Goal: Task Accomplishment & Management: Manage account settings

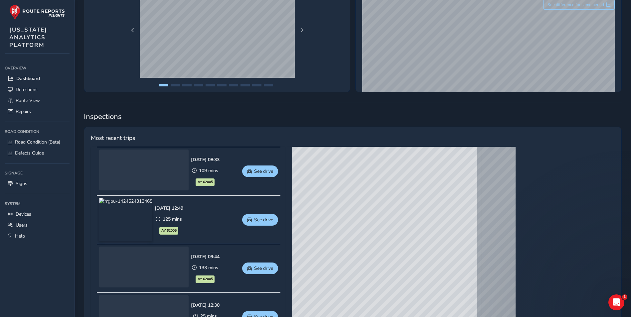
scroll to position [200, 0]
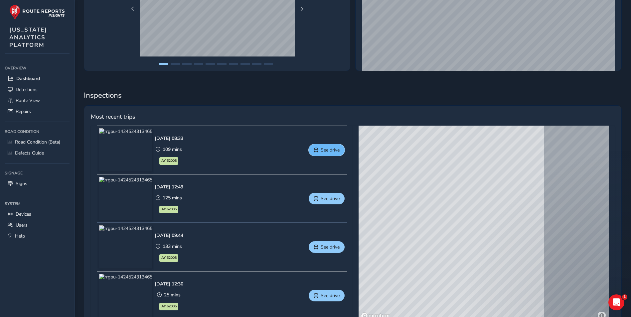
click at [325, 151] on span "See drive" at bounding box center [330, 150] width 19 height 6
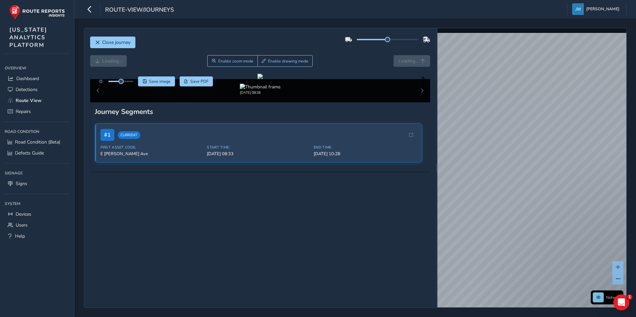
drag, startPoint x: 385, startPoint y: 40, endPoint x: 420, endPoint y: 41, distance: 35.6
click at [420, 41] on div at bounding box center [387, 39] width 85 height 11
drag, startPoint x: 364, startPoint y: 183, endPoint x: 317, endPoint y: 179, distance: 47.1
click at [263, 79] on div at bounding box center [260, 76] width 5 height 5
drag, startPoint x: 120, startPoint y: 81, endPoint x: 133, endPoint y: 81, distance: 13.6
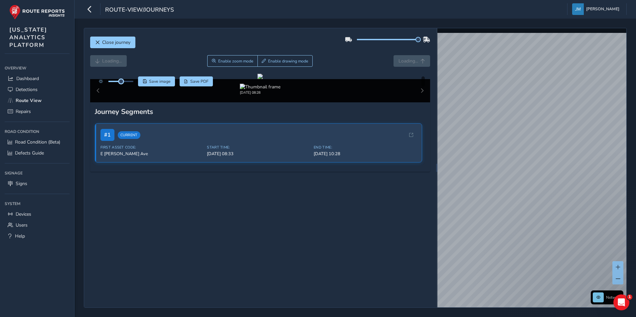
click at [124, 81] on span at bounding box center [120, 81] width 5 height 5
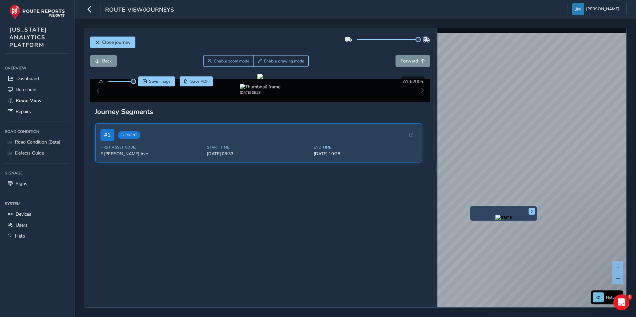
click at [122, 40] on span "Close journey" at bounding box center [116, 42] width 28 height 6
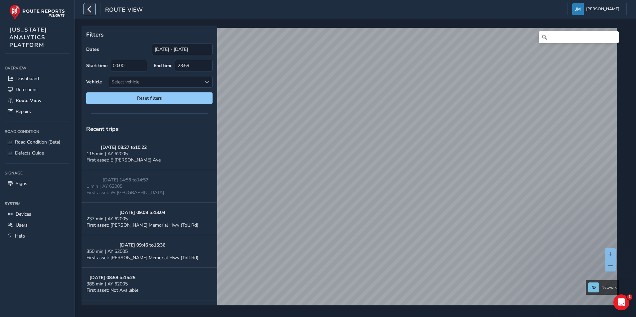
click at [91, 10] on icon "button" at bounding box center [89, 9] width 7 height 12
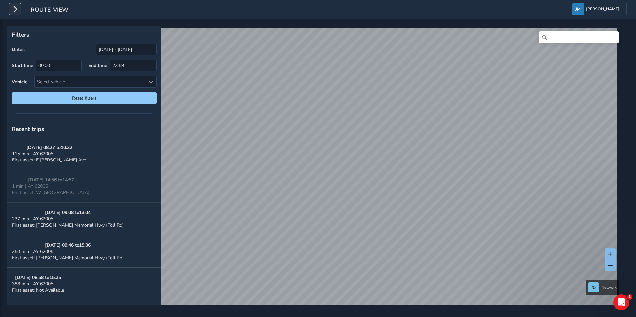
click at [17, 13] on icon "button" at bounding box center [15, 9] width 7 height 12
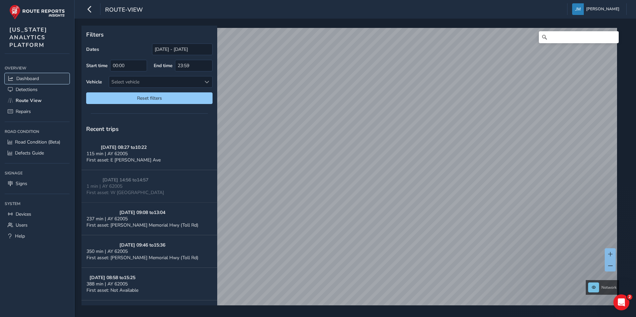
click at [35, 78] on span "Dashboard" at bounding box center [27, 79] width 23 height 6
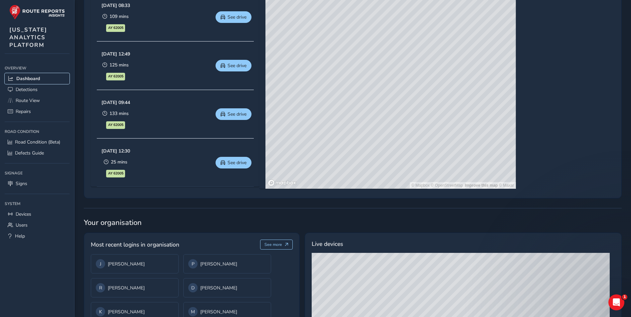
scroll to position [391, 0]
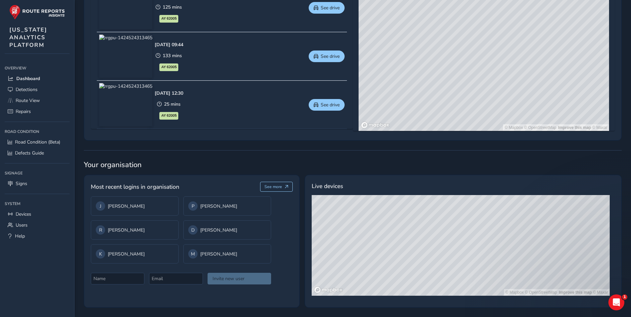
click at [412, 272] on div "© Mapbox © OpenStreetMap Improve this map © Maxar" at bounding box center [461, 245] width 298 height 101
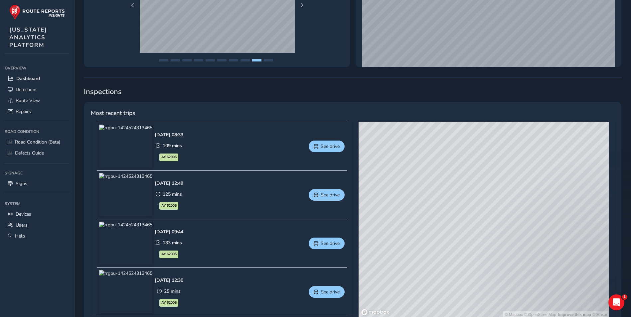
scroll to position [191, 0]
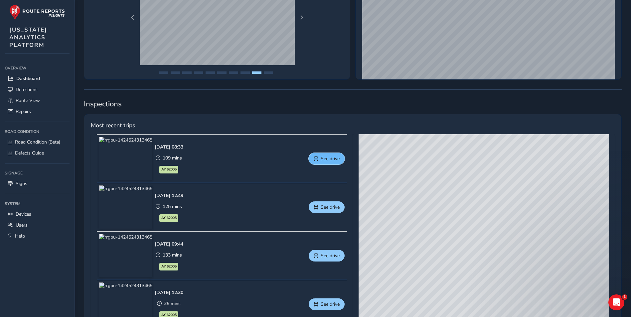
click at [331, 159] on span "See drive" at bounding box center [330, 159] width 19 height 6
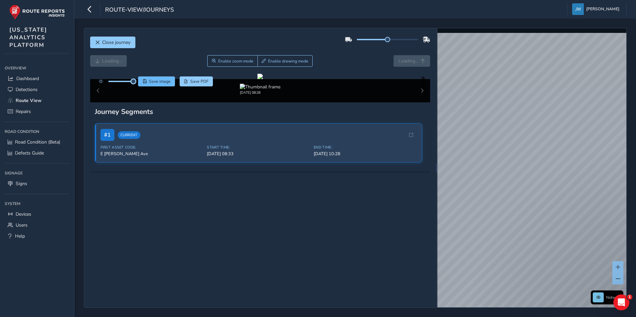
drag, startPoint x: 121, startPoint y: 81, endPoint x: 145, endPoint y: 81, distance: 24.3
click at [145, 81] on div "Save image Save PDF" at bounding box center [155, 82] width 118 height 10
click at [636, 197] on html "route-view/journeys Jennifer Magnabosco Colour Scheme: Dark Dim Light Logout Cl…" at bounding box center [318, 158] width 636 height 317
click at [421, 249] on div "Close journey Back Enable zoom mode Enable drawing mode Forward Click and Drag …" at bounding box center [355, 168] width 543 height 280
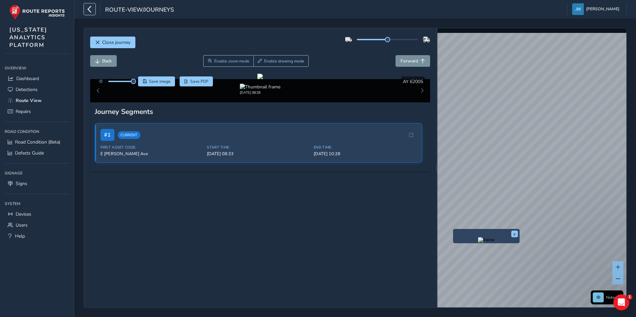
click at [85, 9] on button "button" at bounding box center [90, 9] width 12 height 12
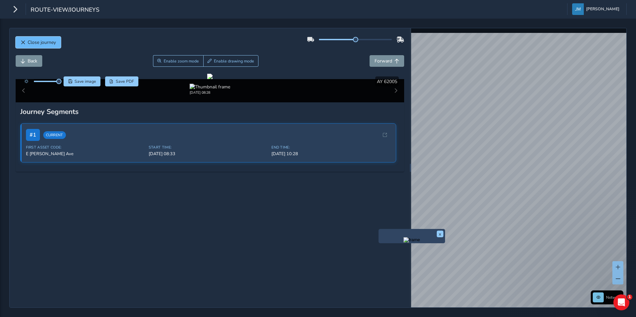
click at [37, 39] on span "Close journey" at bounding box center [42, 42] width 28 height 6
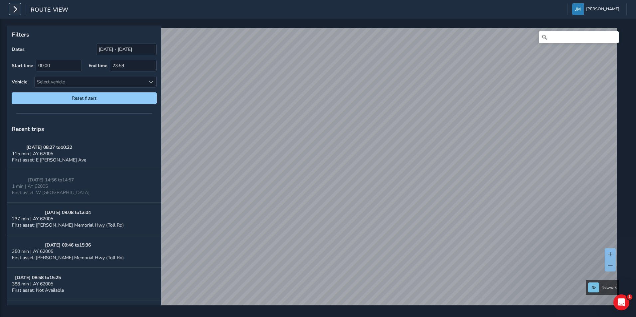
click at [15, 9] on icon "button" at bounding box center [15, 9] width 7 height 12
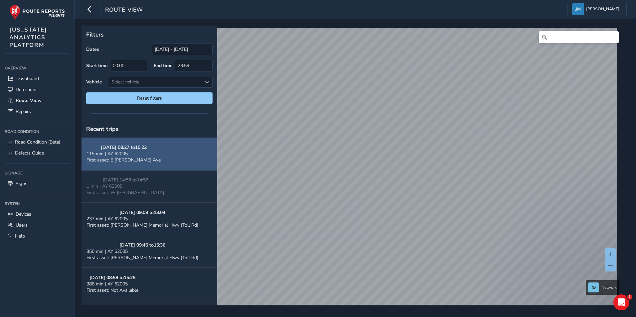
click at [166, 148] on button "09/16/2025, 08:27 to 10:22 115 min | AY 62005 First asset: E Ogden Ave" at bounding box center [150, 154] width 136 height 33
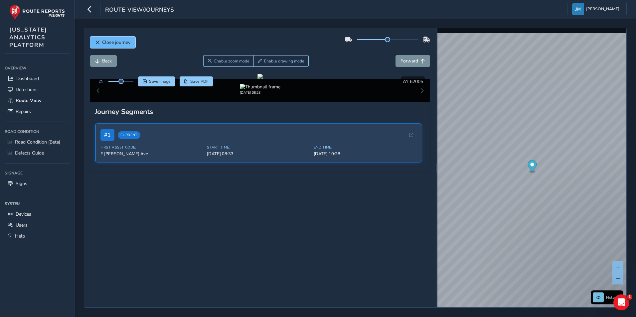
click at [126, 40] on span "Close journey" at bounding box center [116, 42] width 28 height 6
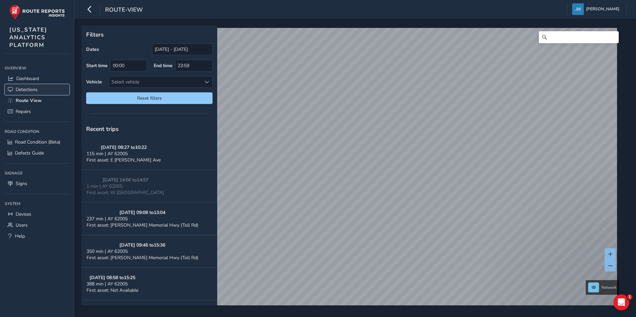
click at [30, 90] on span "Detections" at bounding box center [27, 90] width 22 height 6
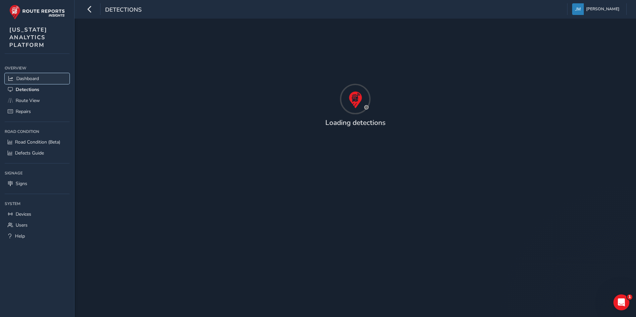
click at [41, 77] on link "Dashboard" at bounding box center [37, 78] width 65 height 11
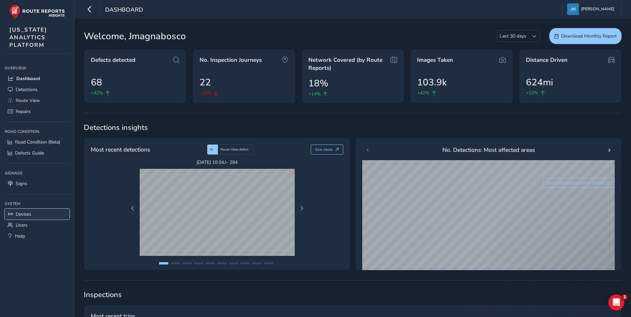
click at [40, 214] on link "Devices" at bounding box center [37, 214] width 65 height 11
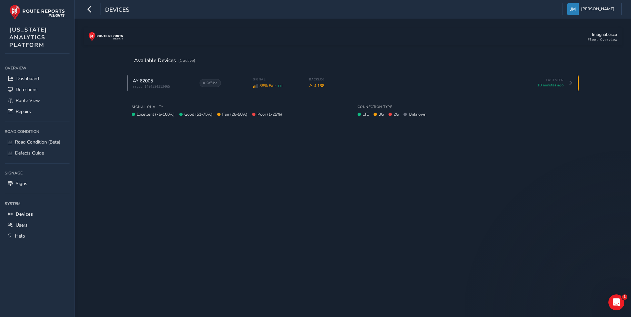
drag, startPoint x: 220, startPoint y: 213, endPoint x: 191, endPoint y: 213, distance: 29.3
click at [220, 213] on div "Jmagnabosco Fleet Overview Available Devices (1 active) AY 62005 rrgpu-14245243…" at bounding box center [353, 186] width 538 height 317
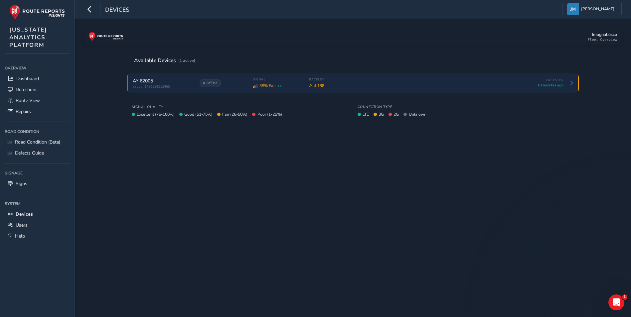
click at [260, 85] on span "38% Fair" at bounding box center [268, 85] width 16 height 5
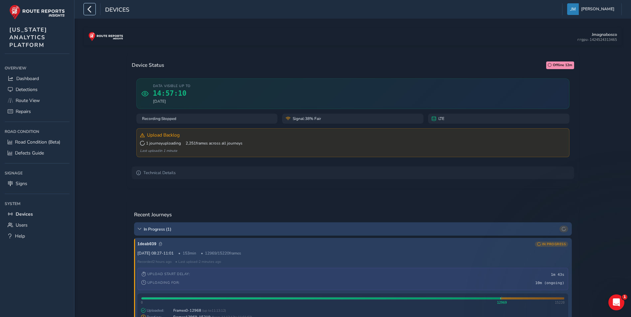
drag, startPoint x: 88, startPoint y: 8, endPoint x: 93, endPoint y: 17, distance: 10.1
click at [88, 8] on icon "button" at bounding box center [89, 9] width 7 height 12
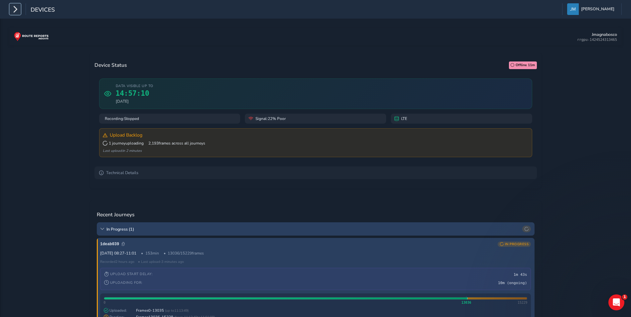
click at [12, 5] on icon "button" at bounding box center [15, 9] width 7 height 12
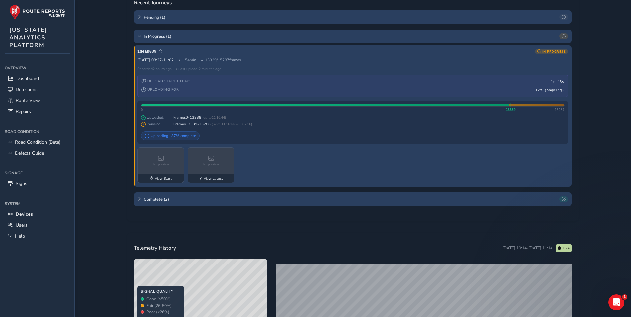
scroll to position [209, 0]
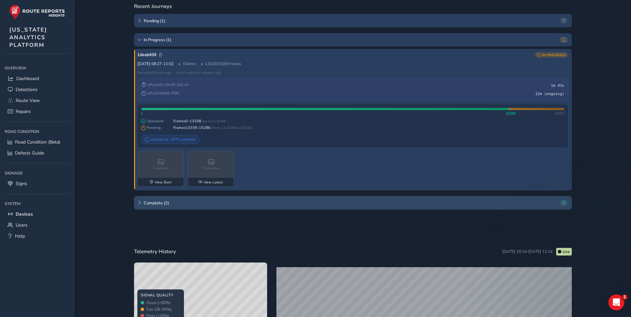
click at [138, 203] on icon at bounding box center [139, 203] width 4 height 4
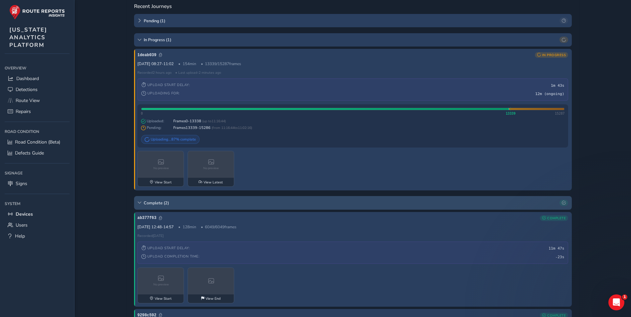
click at [138, 203] on icon at bounding box center [139, 203] width 4 height 4
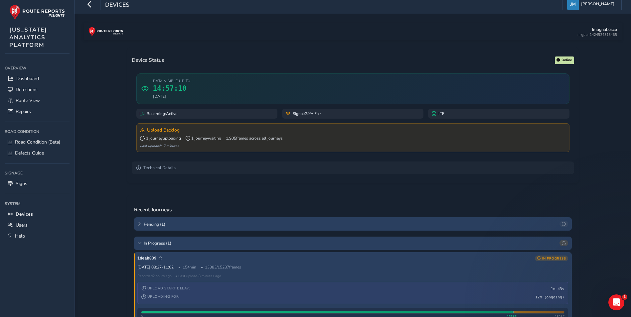
scroll to position [0, 0]
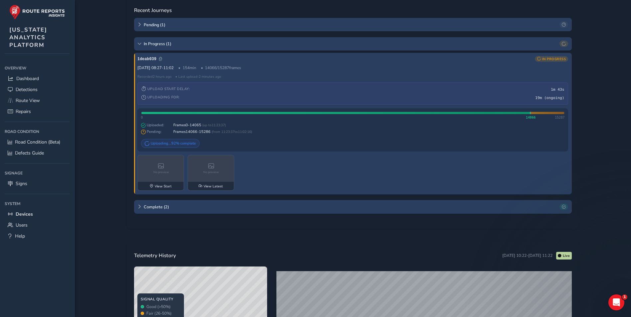
scroll to position [175, 0]
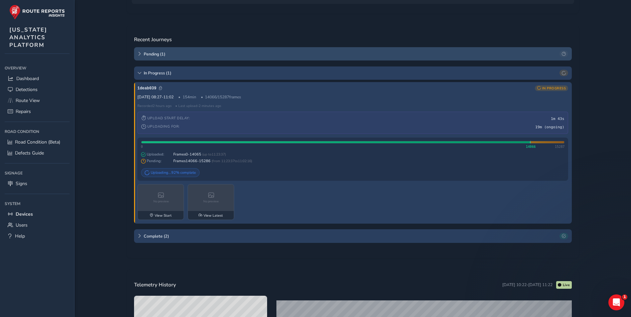
click at [141, 53] on icon at bounding box center [139, 54] width 4 height 4
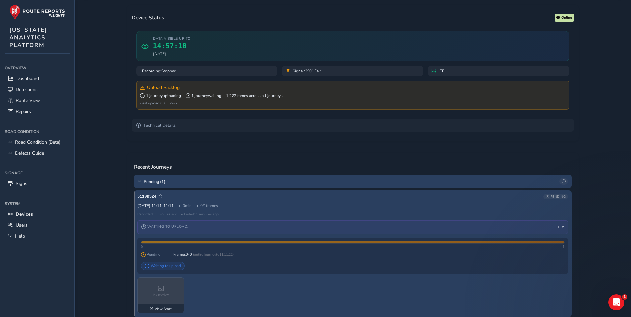
scroll to position [42, 0]
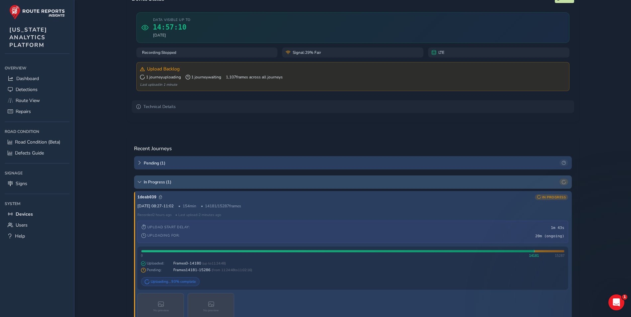
scroll to position [67, 0]
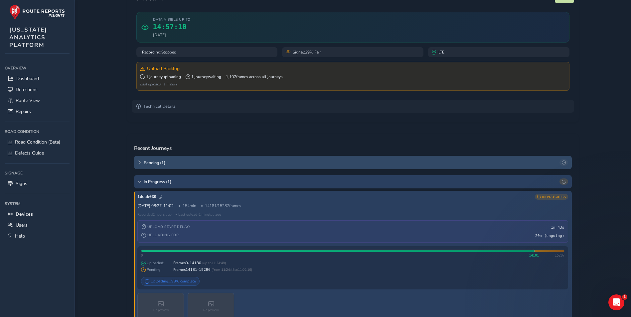
click at [145, 162] on span "Pending ( 1 )" at bounding box center [351, 163] width 414 height 6
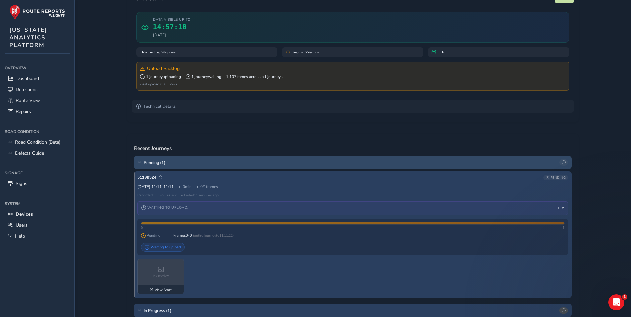
click at [144, 162] on span "Pending ( 1 )" at bounding box center [351, 163] width 414 height 6
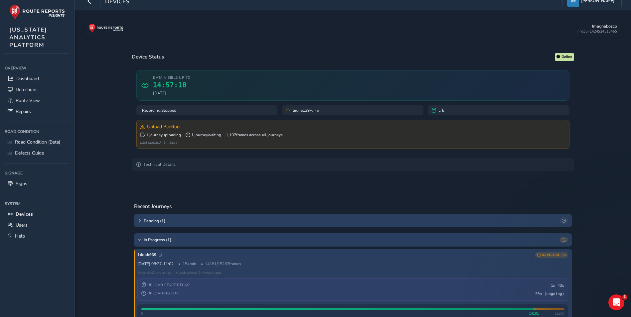
scroll to position [0, 0]
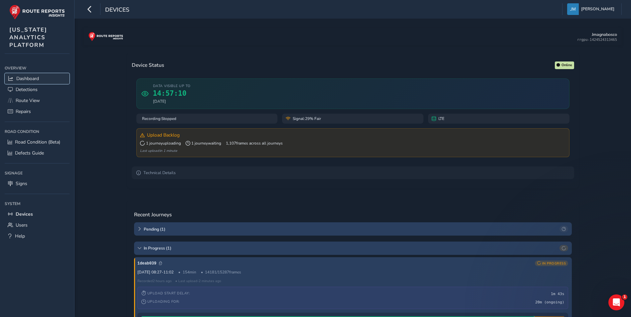
click at [39, 76] on span "Dashboard" at bounding box center [27, 79] width 23 height 6
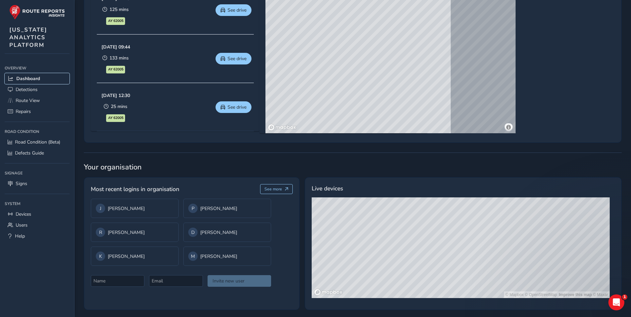
scroll to position [391, 0]
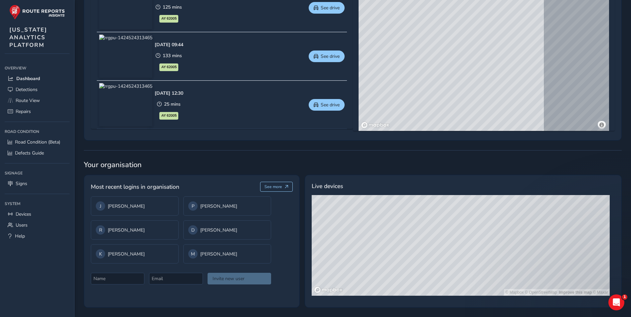
click at [440, 269] on div "© Mapbox © OpenStreetMap Improve this map © Maxar" at bounding box center [461, 245] width 298 height 101
drag, startPoint x: 410, startPoint y: 237, endPoint x: 414, endPoint y: 273, distance: 35.8
click at [417, 284] on div "© Mapbox © OpenStreetMap Improve this map © Maxar" at bounding box center [461, 245] width 298 height 101
click at [32, 70] on div "Overview" at bounding box center [37, 68] width 65 height 10
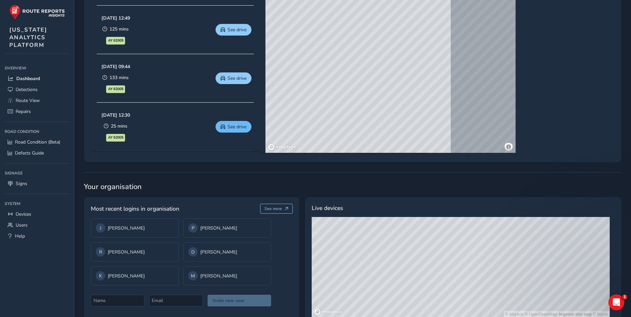
scroll to position [391, 0]
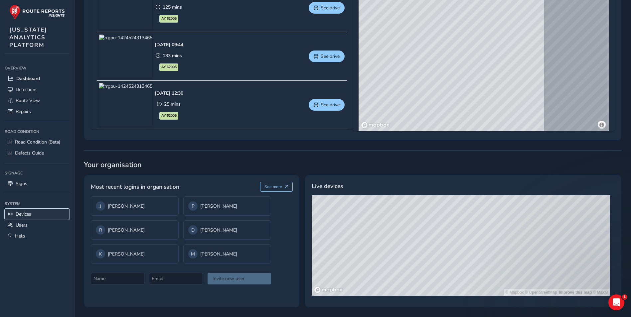
click at [32, 212] on link "Devices" at bounding box center [37, 214] width 65 height 11
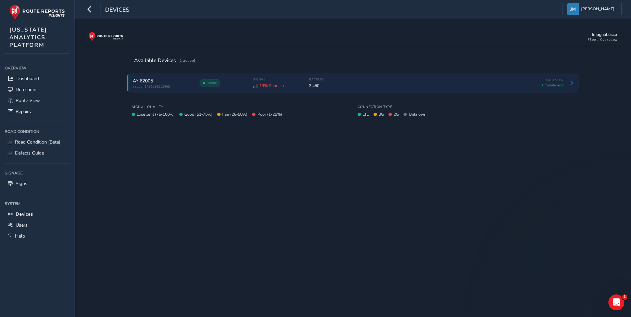
click at [153, 83] on span "AY 62005" at bounding box center [143, 81] width 20 height 6
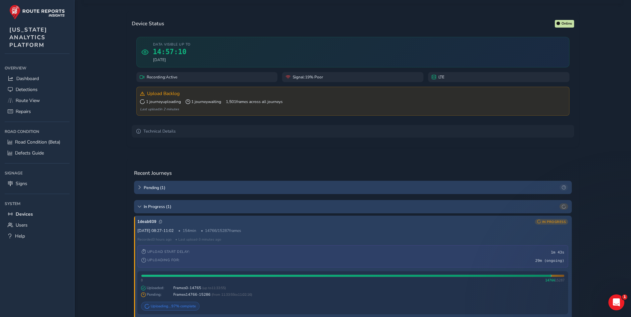
scroll to position [67, 0]
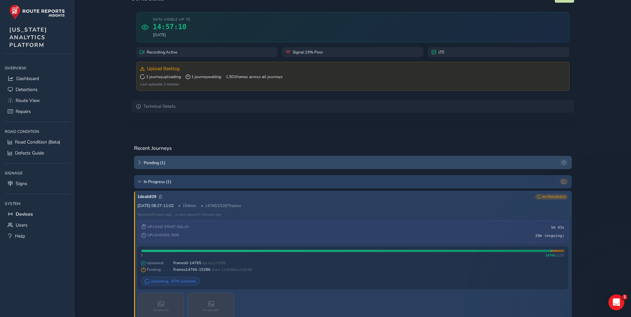
click at [191, 164] on span "Pending ( 1 )" at bounding box center [351, 163] width 414 height 6
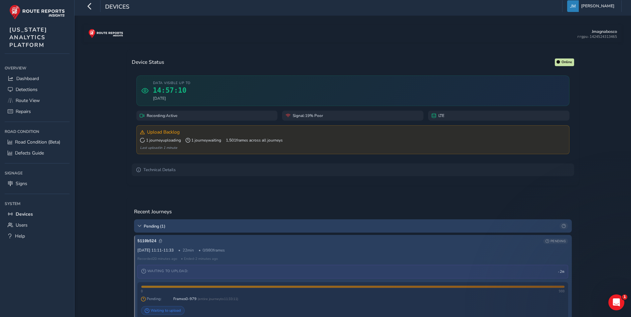
scroll to position [0, 0]
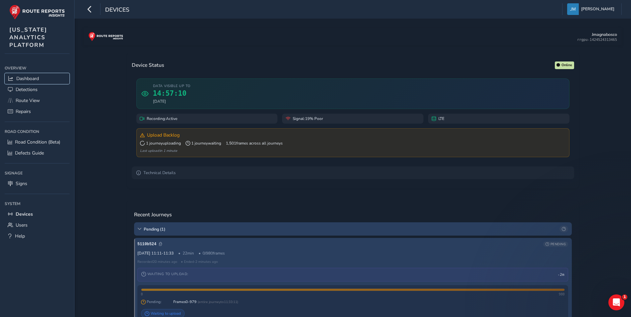
click at [39, 73] on link "Dashboard" at bounding box center [37, 78] width 65 height 11
